Goal: Transaction & Acquisition: Purchase product/service

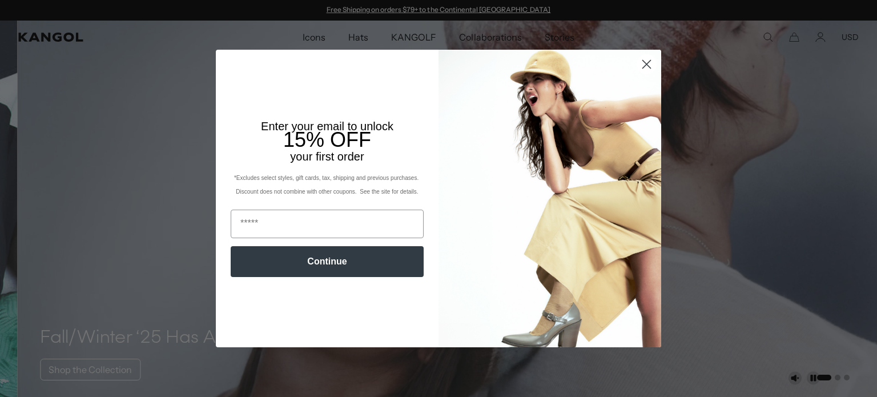
click at [642, 63] on circle "Close dialog" at bounding box center [646, 64] width 19 height 19
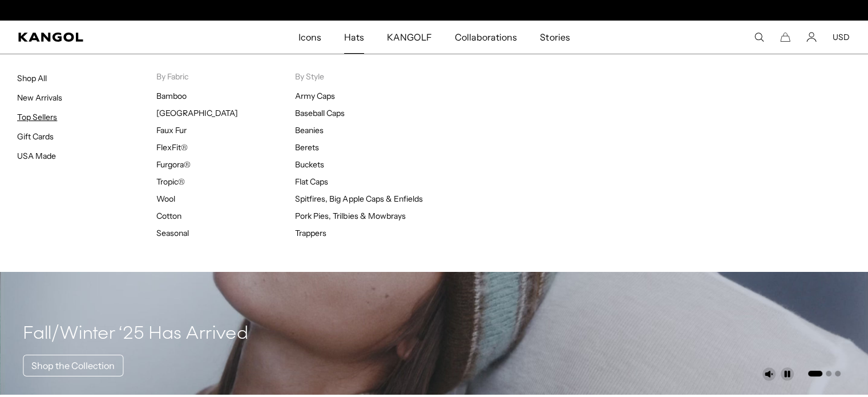
click at [49, 115] on link "Top Sellers" at bounding box center [37, 117] width 40 height 10
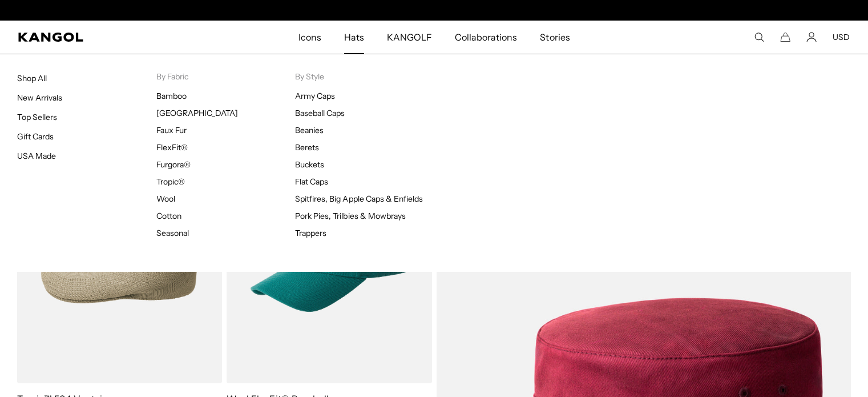
scroll to position [0, 235]
click at [37, 77] on link "Shop All" at bounding box center [32, 78] width 30 height 10
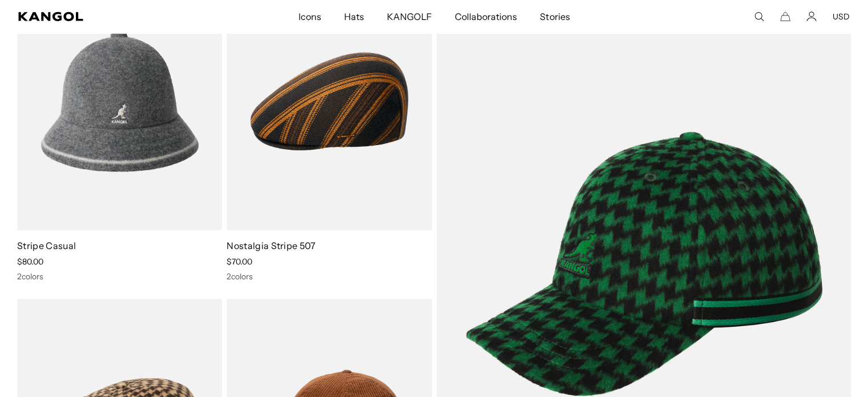
click at [760, 14] on icon "Search here" at bounding box center [759, 16] width 10 height 10
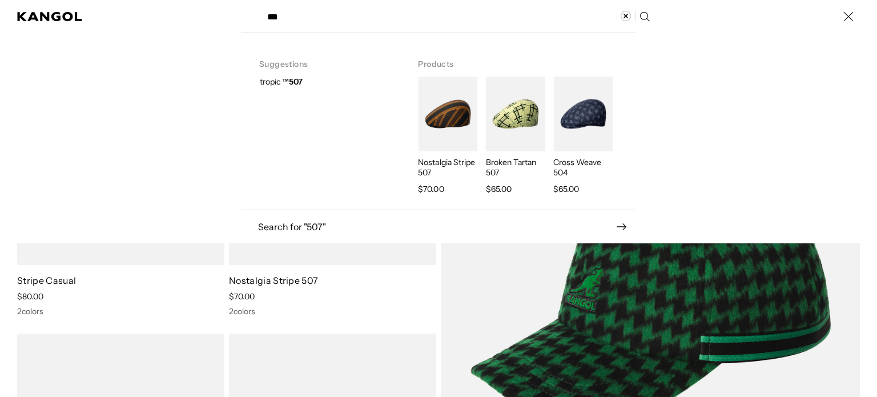
type input "***"
click at [646, 15] on icon "Search here" at bounding box center [644, 16] width 11 height 11
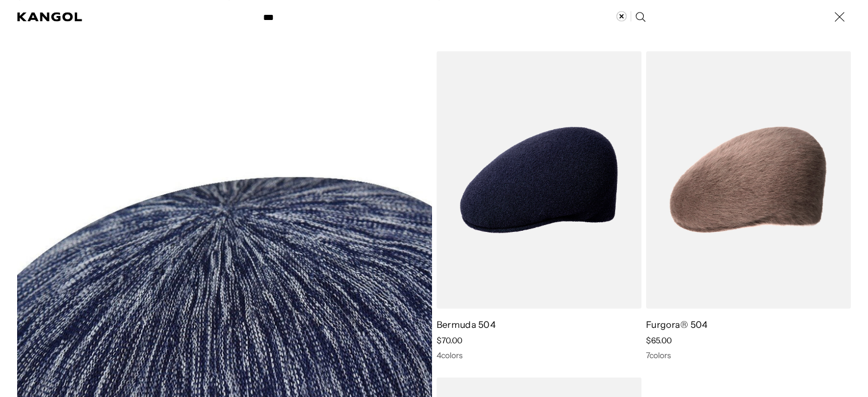
click at [639, 15] on icon "Search here" at bounding box center [640, 16] width 11 height 11
click at [642, 15] on icon "Search here" at bounding box center [640, 16] width 11 height 11
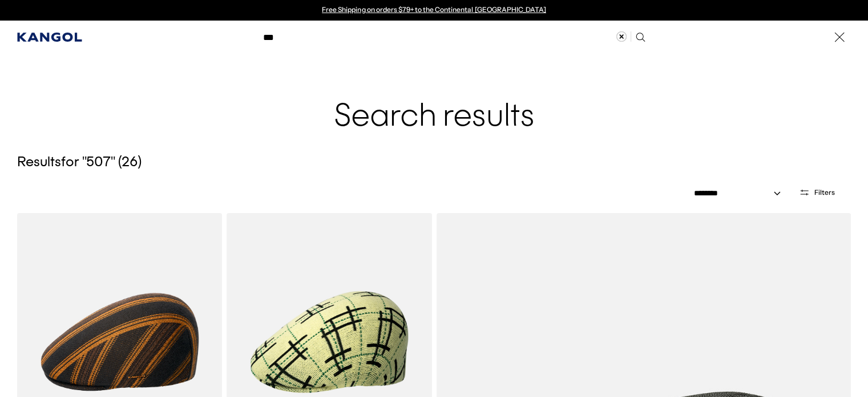
click at [70, 38] on icon "Kangol" at bounding box center [50, 37] width 66 height 9
